Goal: Communication & Community: Answer question/provide support

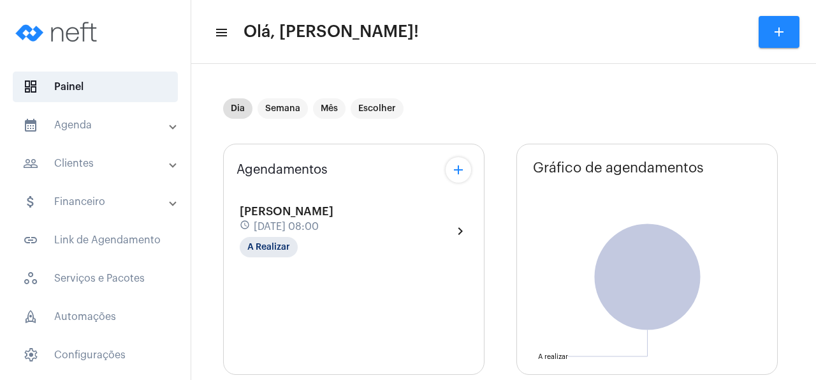
click at [558, 239] on icon "A realizar A realizar" at bounding box center [647, 276] width 261 height 230
click at [334, 214] on span "[PERSON_NAME]" at bounding box center [287, 210] width 94 height 11
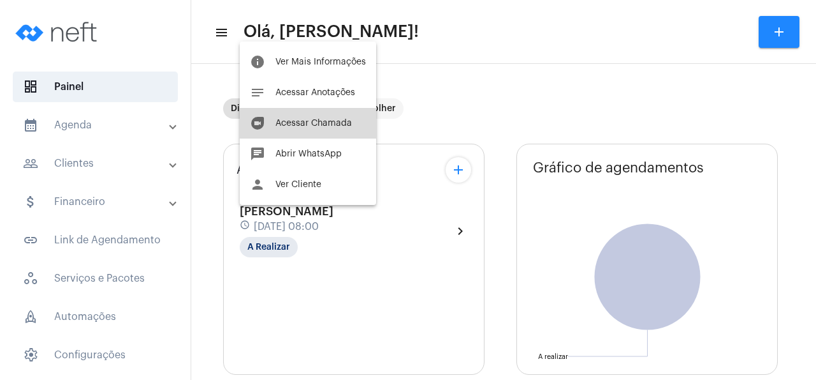
click at [339, 119] on span "Acessar Chamada" at bounding box center [314, 123] width 77 height 9
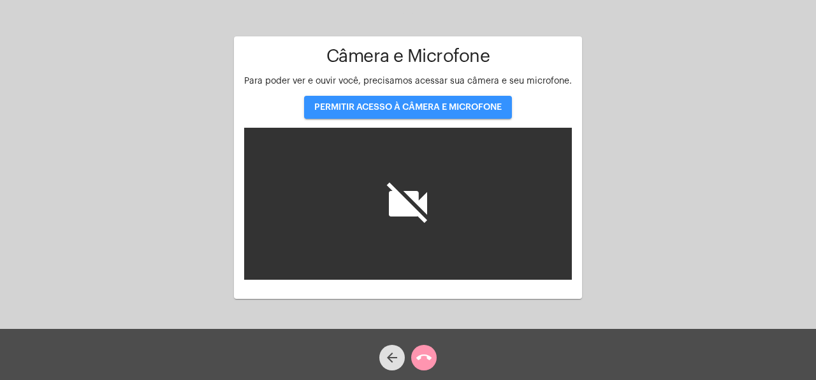
click at [475, 105] on span "PERMITIR ACESSO À CÂMERA E MICROFONE" at bounding box center [408, 107] width 188 height 9
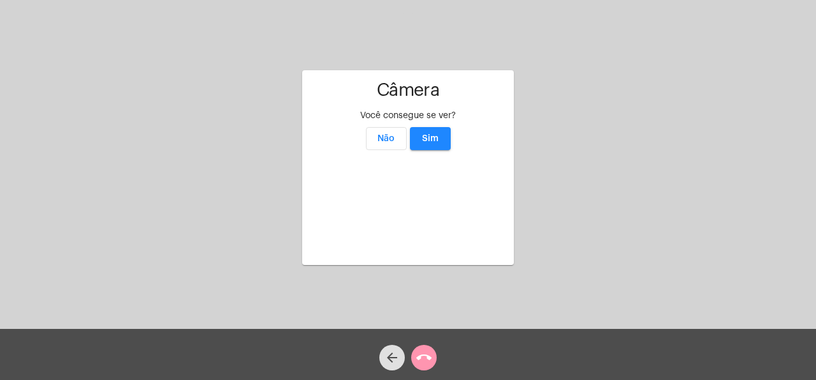
click at [433, 134] on span "Sim" at bounding box center [430, 138] width 17 height 9
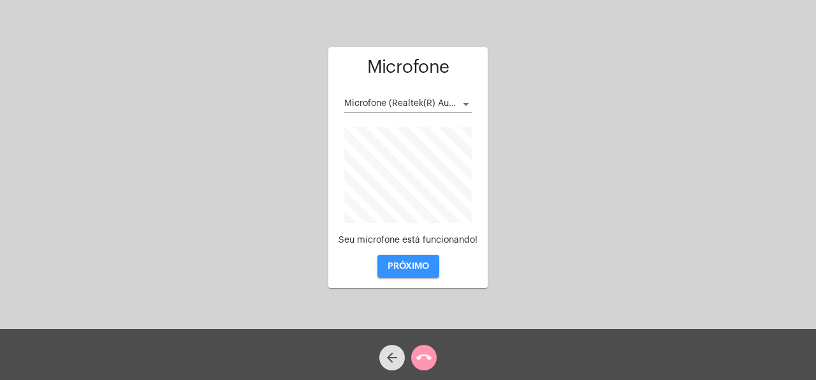
click at [418, 265] on span "PRÓXIMO" at bounding box center [408, 266] width 41 height 9
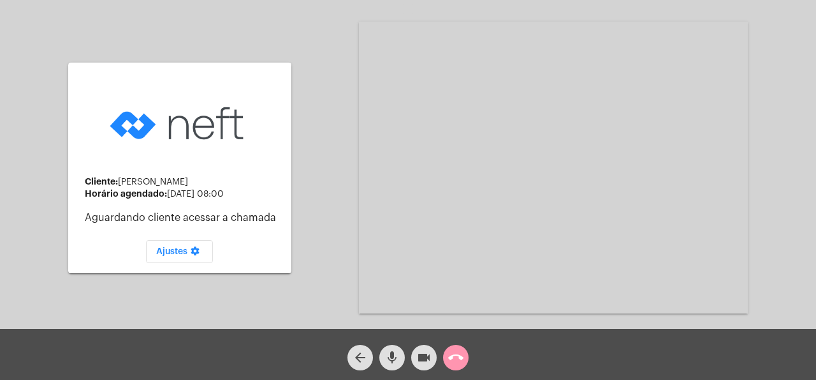
click at [309, 265] on div "Cliente: [PERSON_NAME] Horário agendado: [DATE] 08:00 Aguardando cliente acessa…" at bounding box center [408, 166] width 814 height 328
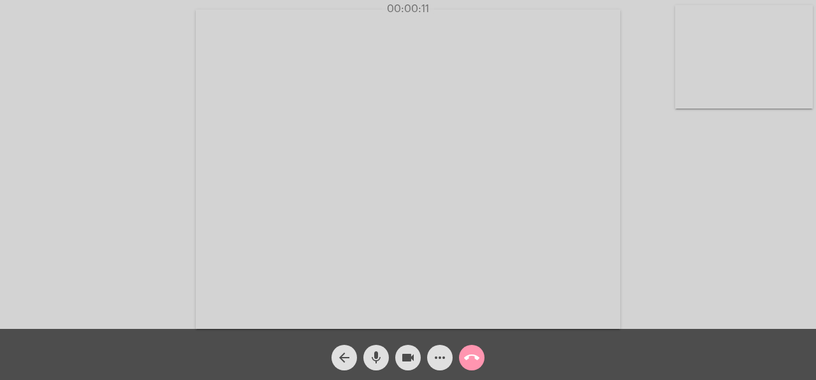
click at [272, 60] on video at bounding box center [408, 169] width 425 height 319
click at [285, 117] on video at bounding box center [207, 167] width 389 height 291
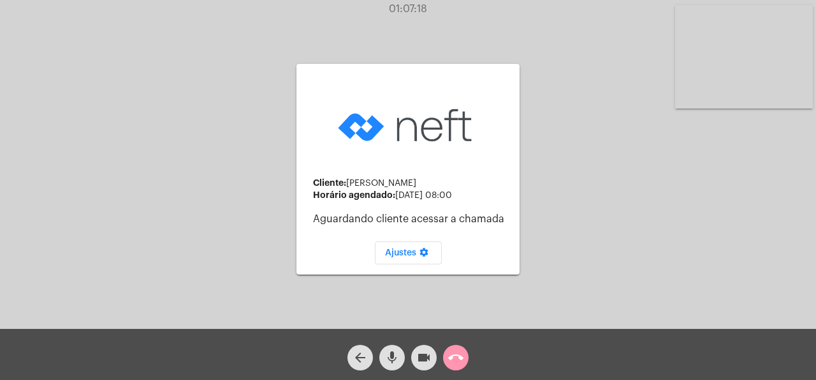
click at [475, 360] on div "arrow_back mic videocam call_end" at bounding box center [408, 353] width 816 height 51
click at [457, 359] on mat-icon "call_end" at bounding box center [455, 357] width 15 height 15
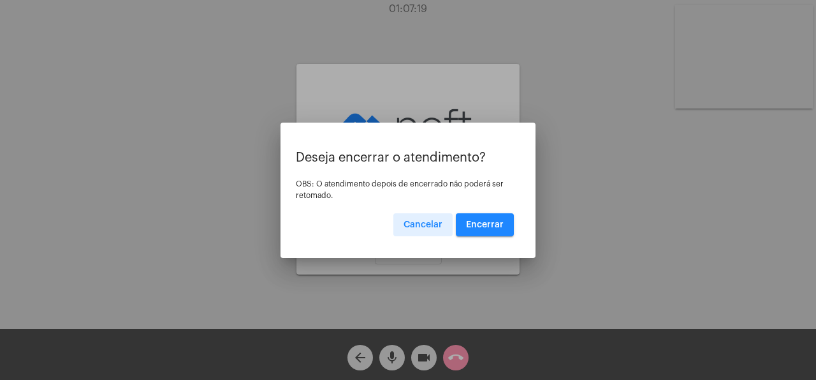
click at [481, 224] on span "Encerrar" at bounding box center [485, 224] width 38 height 9
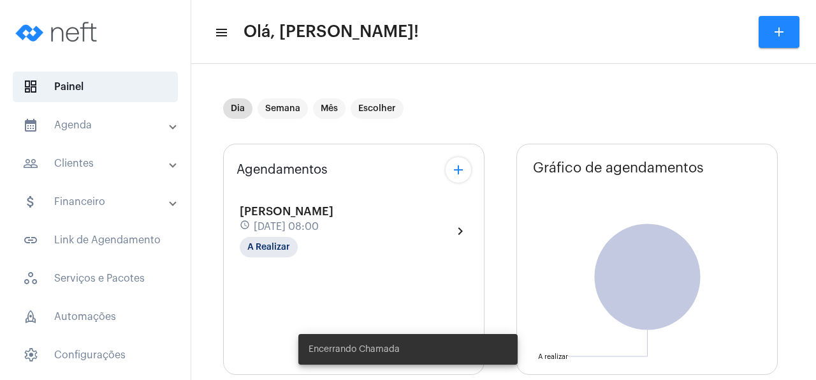
type input "[URL][DOMAIN_NAME]"
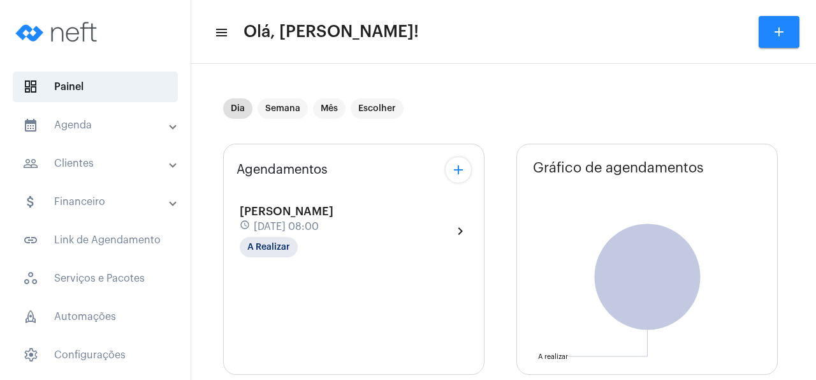
click at [334, 214] on span "[PERSON_NAME]" at bounding box center [287, 210] width 94 height 11
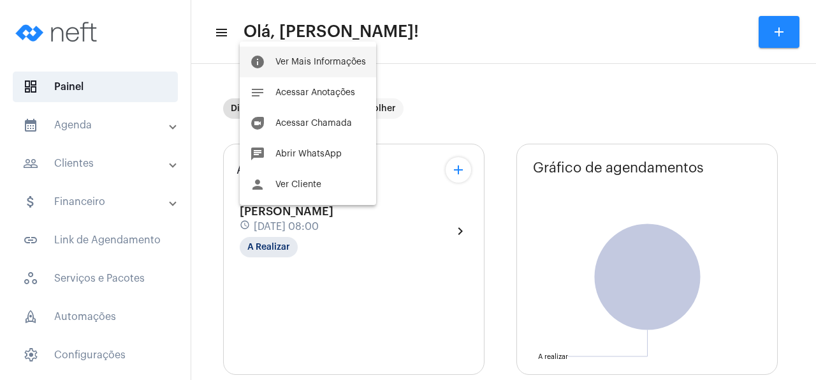
click at [341, 62] on span "Ver Mais Informações" at bounding box center [321, 61] width 91 height 9
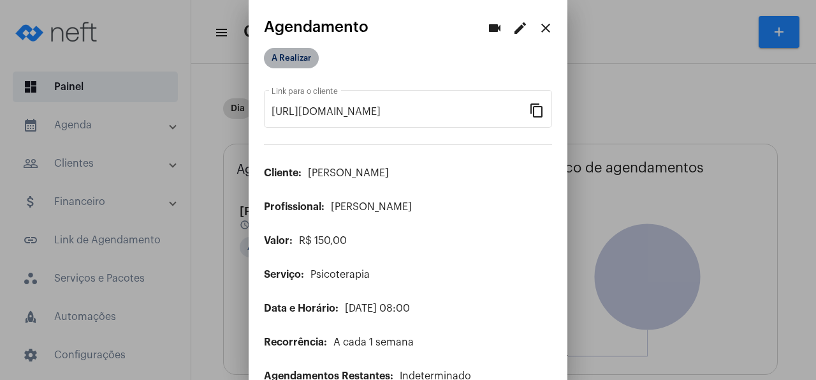
click at [303, 61] on mat-chip "A Realizar" at bounding box center [291, 58] width 55 height 20
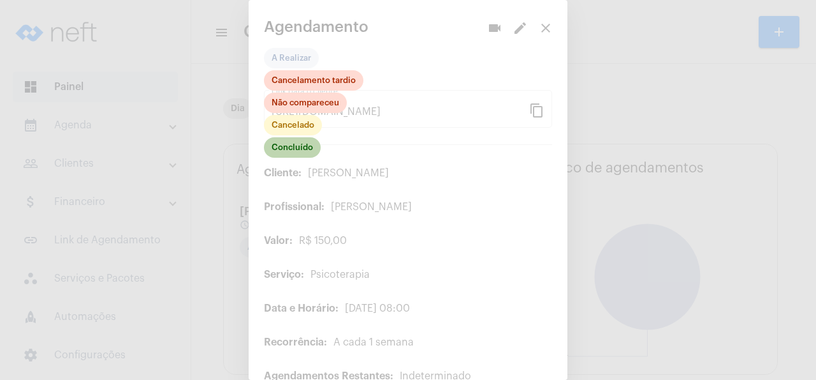
click at [301, 145] on mat-chip "Concluído" at bounding box center [292, 147] width 57 height 20
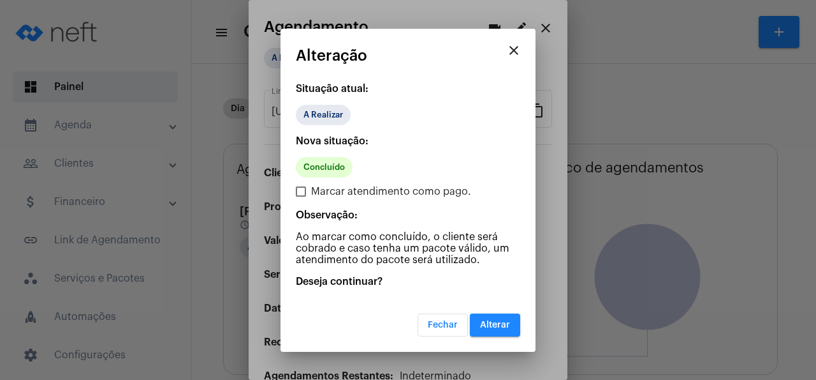
click at [512, 327] on button "Alterar" at bounding box center [495, 324] width 50 height 23
